Goal: Task Accomplishment & Management: Complete application form

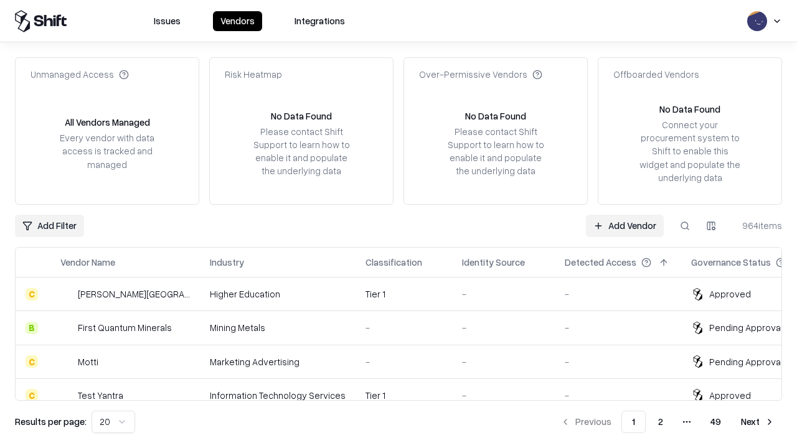
click at [624, 225] on link "Add Vendor" at bounding box center [625, 226] width 78 height 22
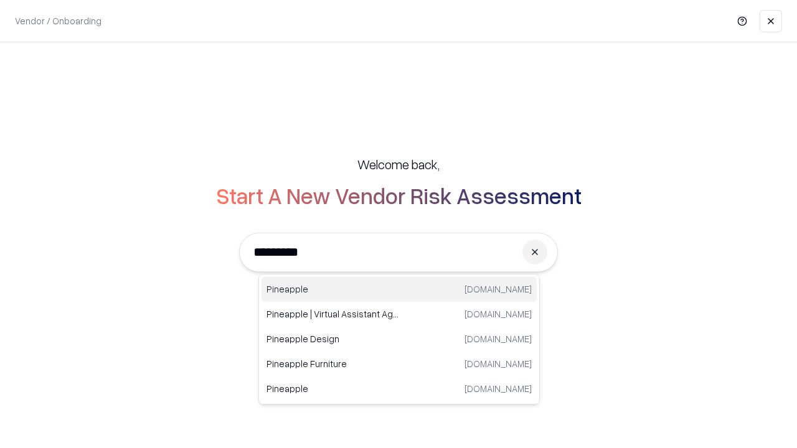
click at [399, 289] on div "Pineapple [DOMAIN_NAME]" at bounding box center [398, 289] width 275 height 25
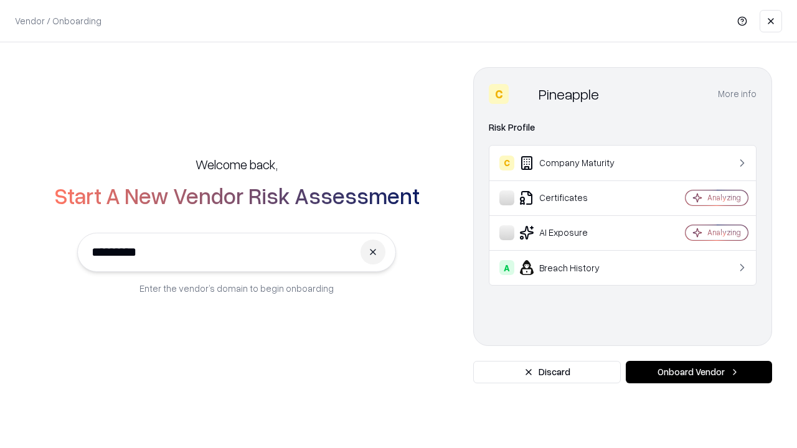
type input "*********"
click at [698, 372] on button "Onboard Vendor" at bounding box center [698, 372] width 146 height 22
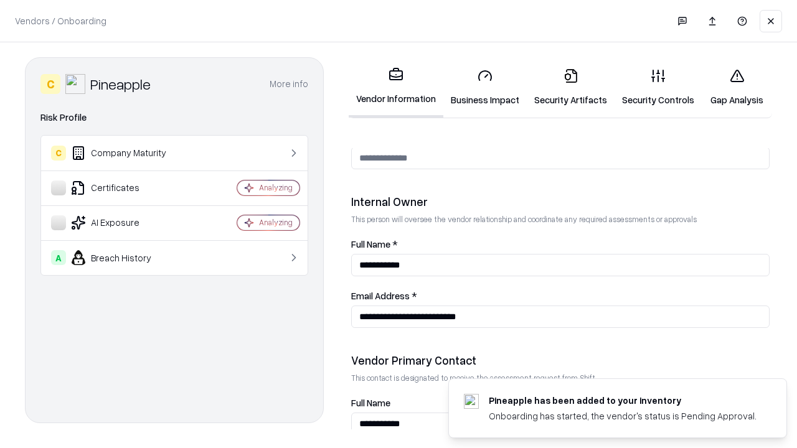
scroll to position [645, 0]
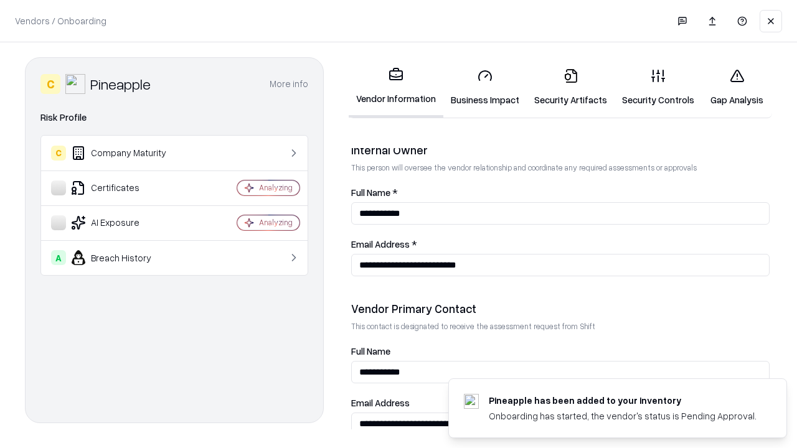
click at [485, 87] on link "Business Impact" at bounding box center [484, 87] width 83 height 58
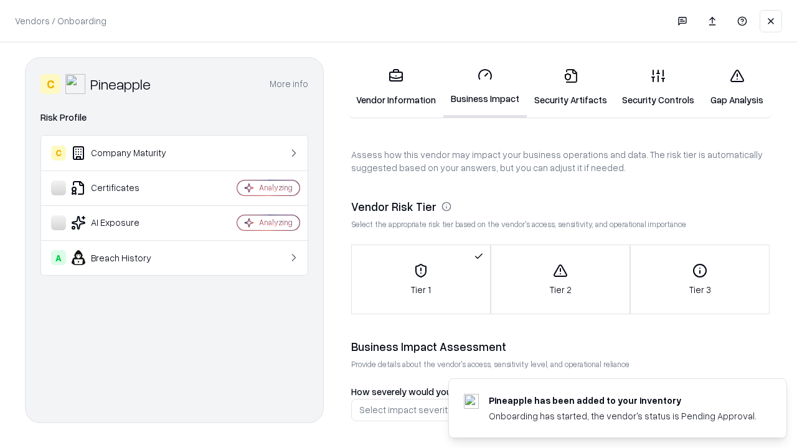
click at [736, 87] on link "Gap Analysis" at bounding box center [736, 87] width 70 height 58
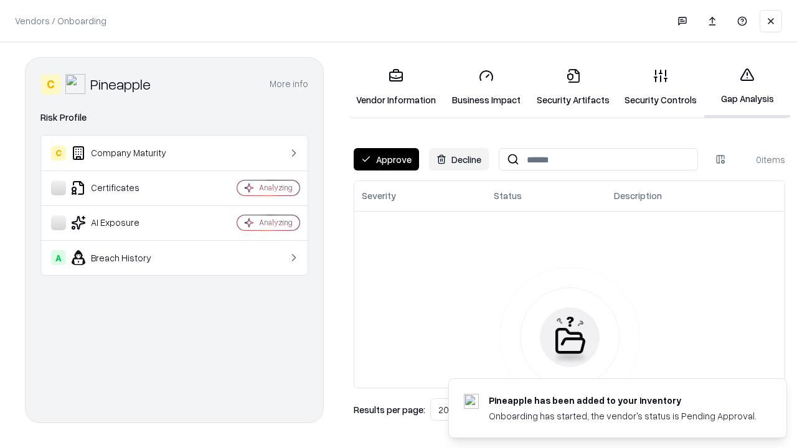
click at [386, 159] on button "Approve" at bounding box center [385, 159] width 65 height 22
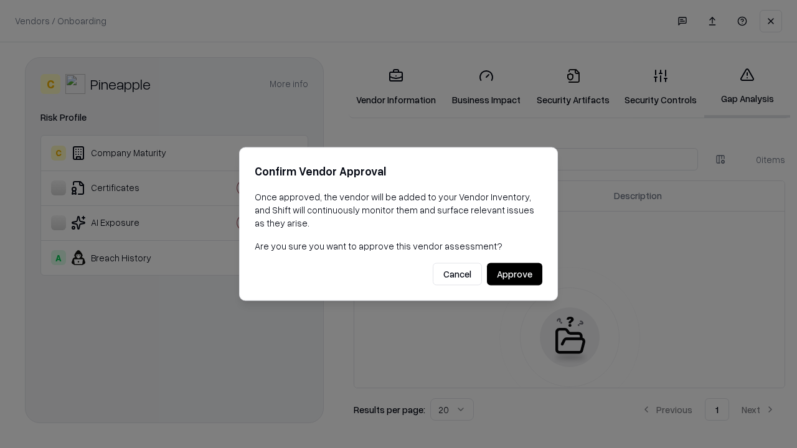
click at [514, 274] on button "Approve" at bounding box center [514, 274] width 55 height 22
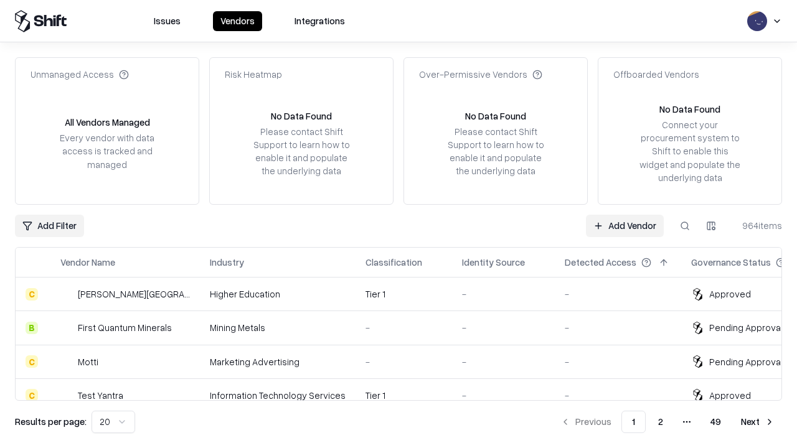
type input "*********"
click at [624, 225] on link "Add Vendor" at bounding box center [625, 226] width 78 height 22
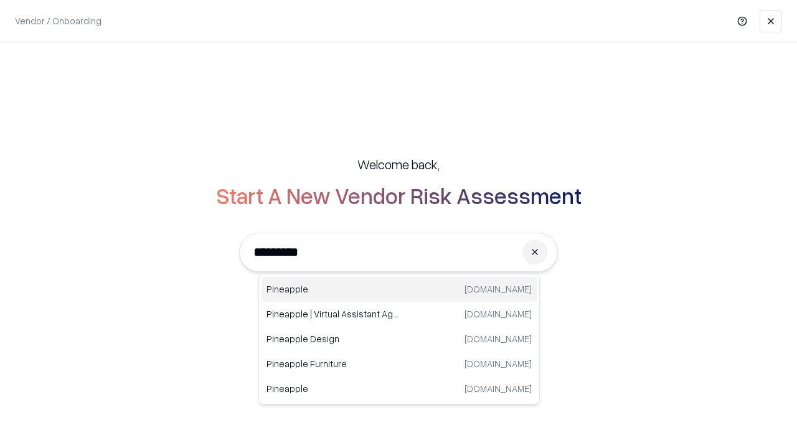
click at [399, 289] on div "Pineapple [DOMAIN_NAME]" at bounding box center [398, 289] width 275 height 25
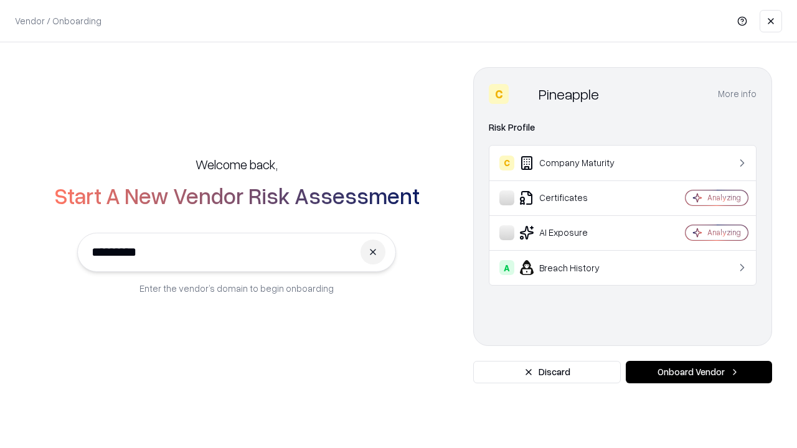
type input "*********"
click at [698, 372] on button "Onboard Vendor" at bounding box center [698, 372] width 146 height 22
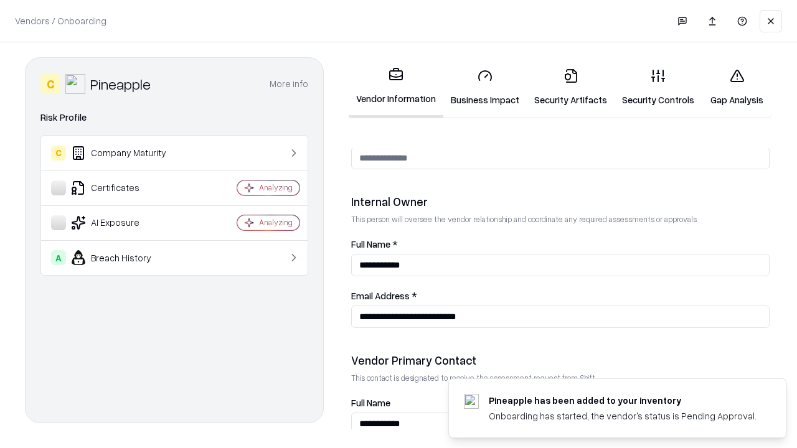
scroll to position [645, 0]
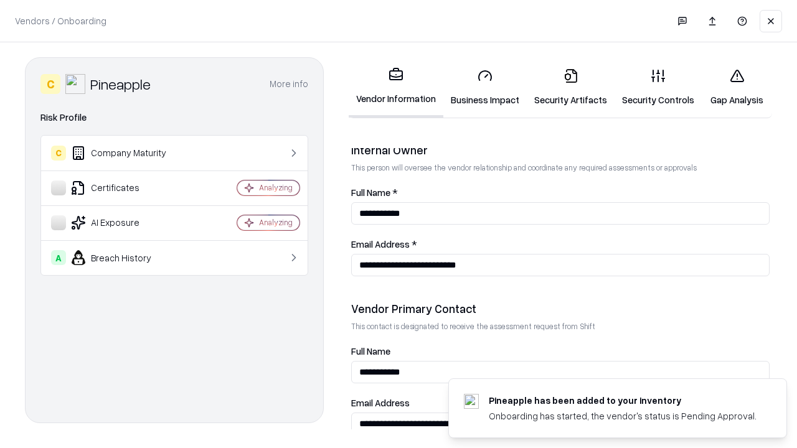
click at [736, 87] on link "Gap Analysis" at bounding box center [736, 87] width 70 height 58
